Goal: Browse casually: Explore the website without a specific task or goal

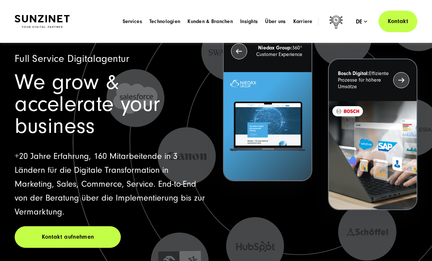
scroll to position [36, 0]
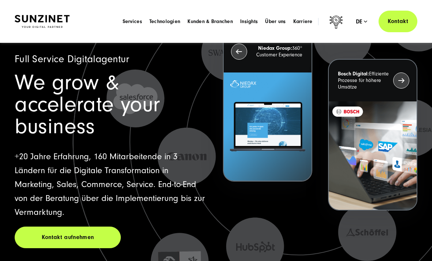
click at [71, 227] on link "Kontakt aufnehmen" at bounding box center [68, 238] width 106 height 22
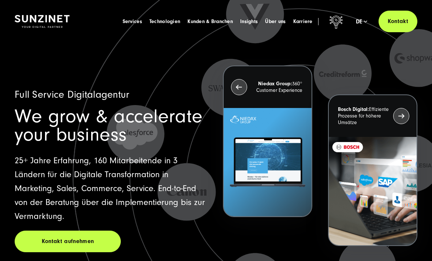
click at [57, 247] on link "Kontakt aufnehmen" at bounding box center [68, 242] width 106 height 22
click at [35, 246] on link "Kontakt aufnehmen" at bounding box center [68, 242] width 106 height 22
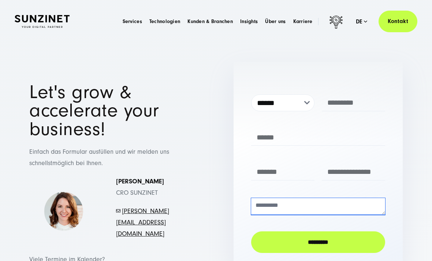
click at [269, 207] on textarea at bounding box center [318, 206] width 134 height 17
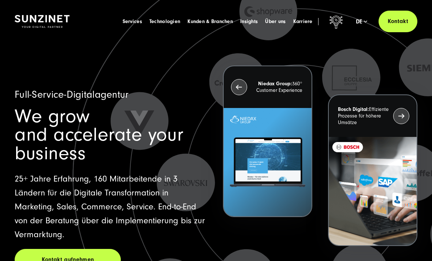
click at [171, 147] on div "Full-Service-Digitalagentur We grow and accelerate your business 25+ Jahre Erfa…" at bounding box center [112, 180] width 194 height 181
